Goal: Transaction & Acquisition: Subscribe to service/newsletter

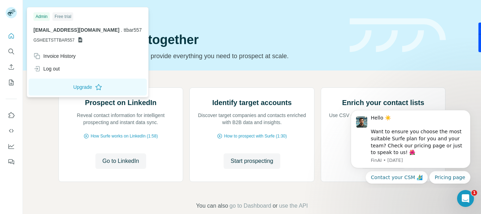
click at [9, 8] on rect at bounding box center [11, 12] width 11 height 11
click at [62, 70] on div "Log out" at bounding box center [87, 68] width 117 height 13
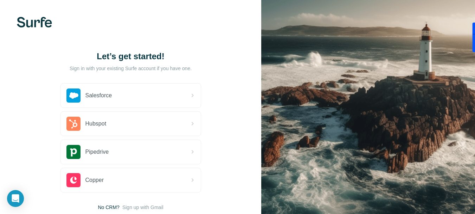
scroll to position [48, 0]
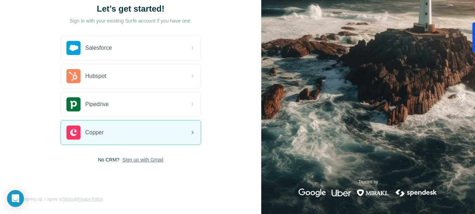
click at [145, 161] on span "Sign up with Gmail" at bounding box center [142, 159] width 41 height 7
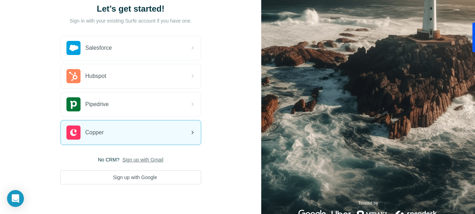
scroll to position [69, 0]
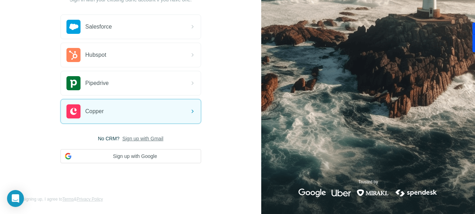
click at [140, 139] on span "Sign up with Gmail" at bounding box center [142, 138] width 41 height 7
click at [147, 157] on button "Sign up with Google" at bounding box center [131, 156] width 141 height 14
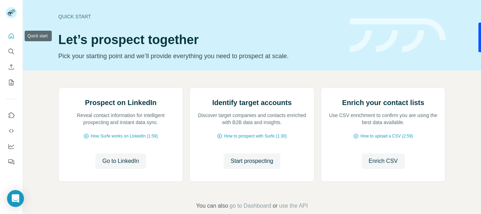
click at [9, 34] on icon "Quick start" at bounding box center [11, 35] width 7 height 7
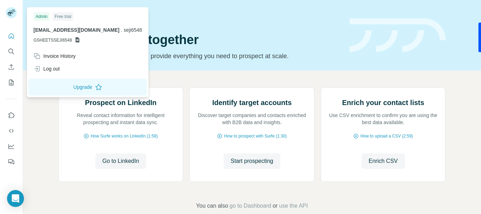
click at [14, 15] on rect at bounding box center [11, 12] width 11 height 11
click at [11, 13] on icon at bounding box center [10, 14] width 6 height 4
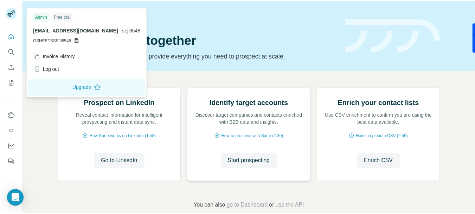
scroll to position [82, 0]
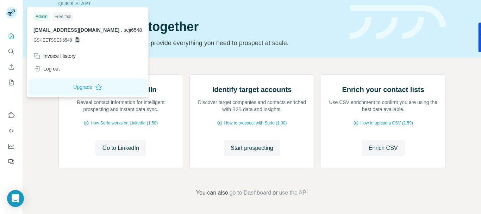
click at [64, 15] on div "Free trial" at bounding box center [62, 16] width 21 height 8
click at [11, 11] on rect at bounding box center [11, 12] width 11 height 11
click at [45, 68] on div "Log out" at bounding box center [46, 68] width 26 height 7
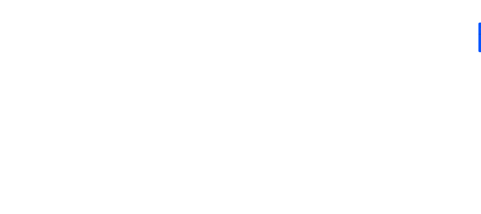
click at [57, 0] on html at bounding box center [240, 0] width 481 height 0
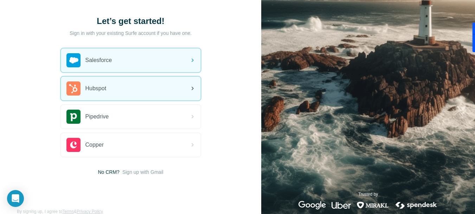
scroll to position [48, 0]
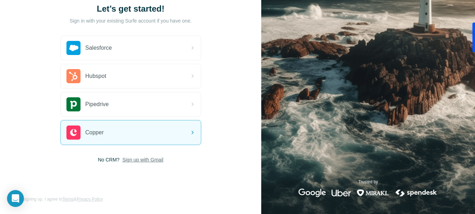
click at [133, 158] on span "Sign up with Gmail" at bounding box center [142, 159] width 41 height 7
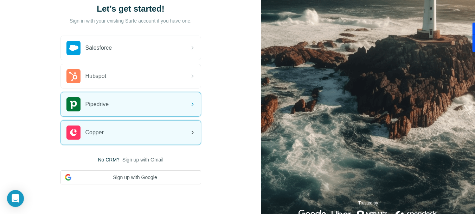
scroll to position [69, 0]
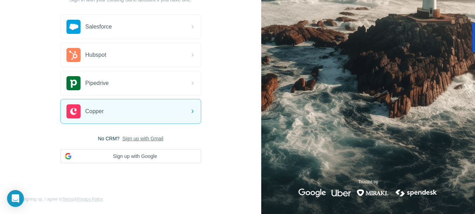
click at [143, 139] on span "Sign up with Gmail" at bounding box center [142, 138] width 41 height 7
click at [148, 140] on span "Sign up with Gmail" at bounding box center [142, 138] width 41 height 7
click at [151, 157] on button "Sign up with Google" at bounding box center [131, 156] width 141 height 14
